Goal: Task Accomplishment & Management: Use online tool/utility

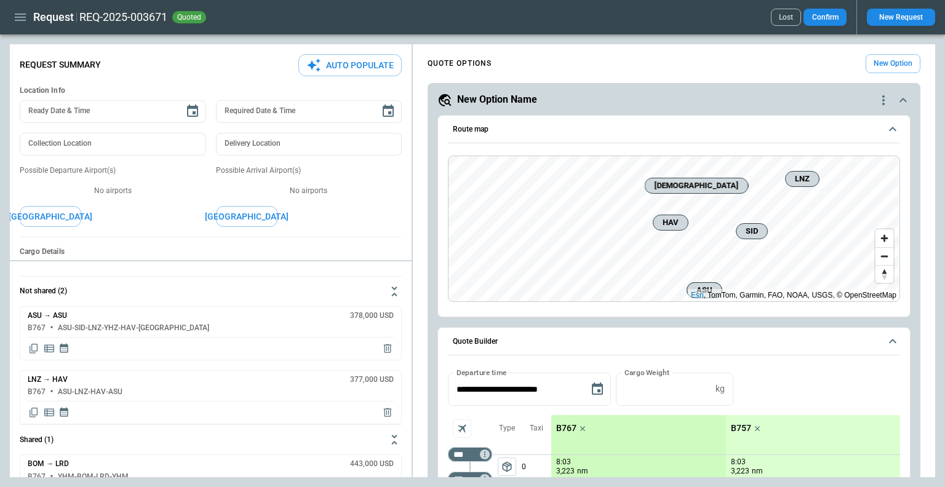
scroll to position [246, 0]
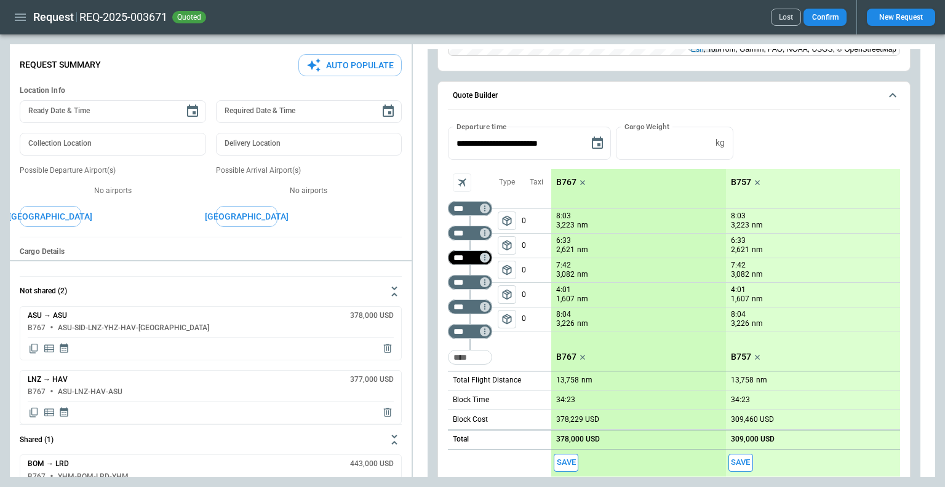
click at [466, 254] on input "***" at bounding box center [467, 257] width 34 height 12
type input "***"
